Goal: Information Seeking & Learning: Learn about a topic

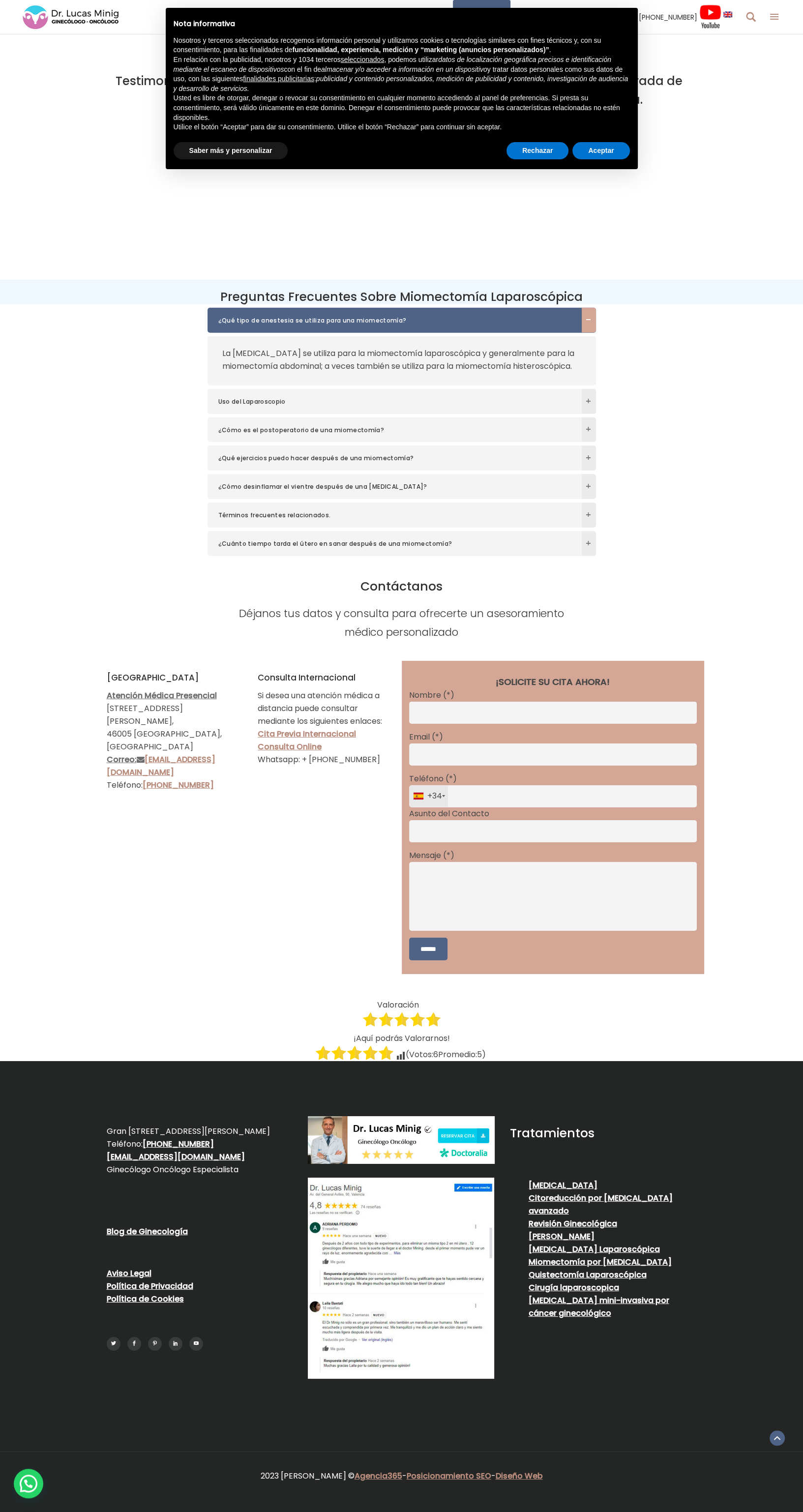
scroll to position [4212, 0]
